Goal: Transaction & Acquisition: Purchase product/service

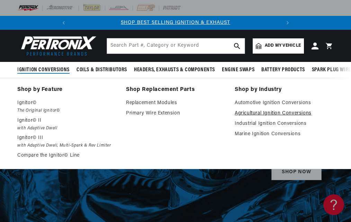
click at [272, 115] on link "Agricultural Ignition Conversions" at bounding box center [284, 114] width 99 height 8
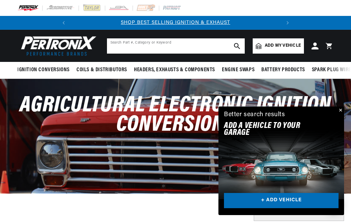
click at [128, 48] on input "text" at bounding box center [176, 45] width 138 height 15
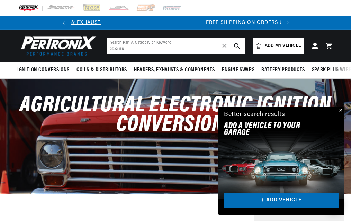
scroll to position [0, 210]
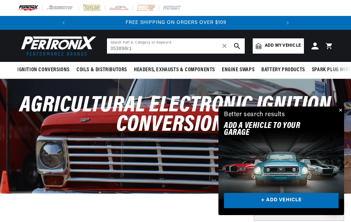
type input "353898r1"
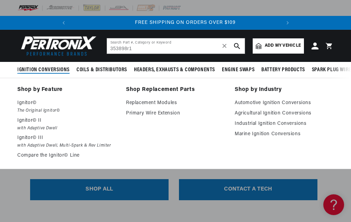
scroll to position [0, 210]
click at [251, 114] on link "Agricultural Ignition Conversions" at bounding box center [284, 114] width 99 height 8
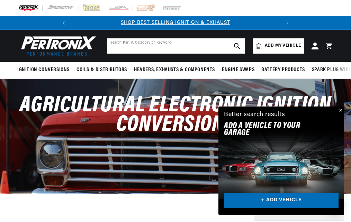
click at [121, 44] on input "text" at bounding box center [176, 45] width 138 height 15
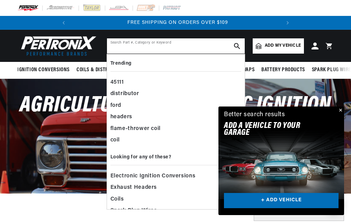
scroll to position [0, 210]
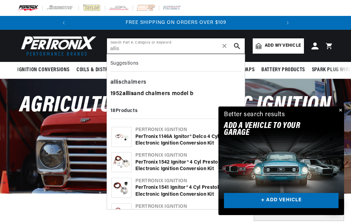
type input "allis"
click at [165, 93] on div "1952 allis and chalmers model b" at bounding box center [176, 94] width 131 height 12
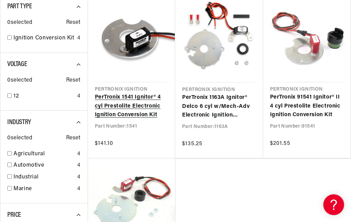
scroll to position [139, 0]
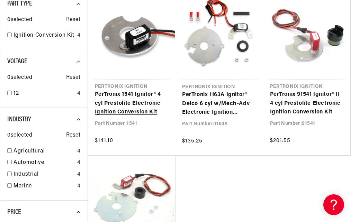
click at [136, 90] on link "PerTronix 1541 Ignitor® 4 cyl Prestolite Electronic Ignition Conversion Kit" at bounding box center [132, 103] width 74 height 27
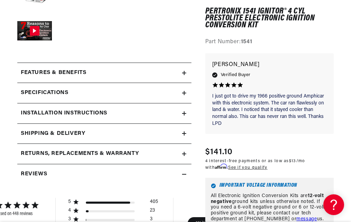
click at [185, 92] on icon at bounding box center [184, 93] width 4 height 4
